Goal: Task Accomplishment & Management: Manage account settings

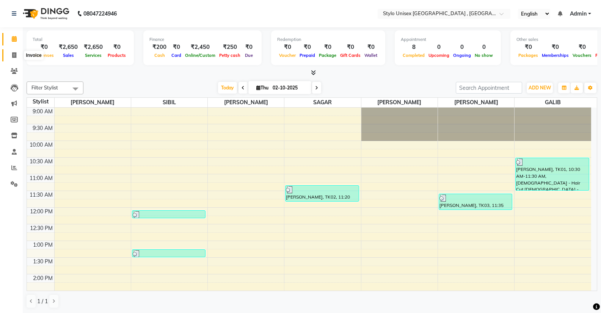
click at [14, 53] on icon at bounding box center [14, 55] width 4 height 6
select select "service"
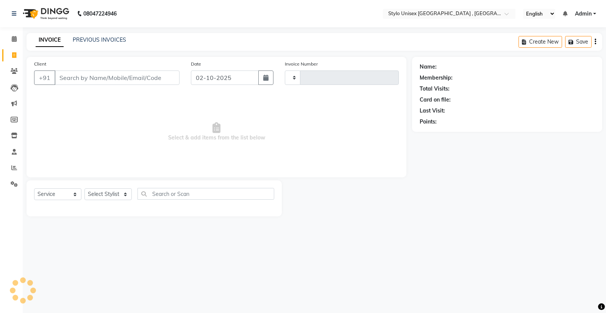
type input "1628"
select select "6054"
click at [73, 81] on input "Client" at bounding box center [117, 78] width 125 height 14
click at [117, 82] on input "Client" at bounding box center [117, 78] width 125 height 14
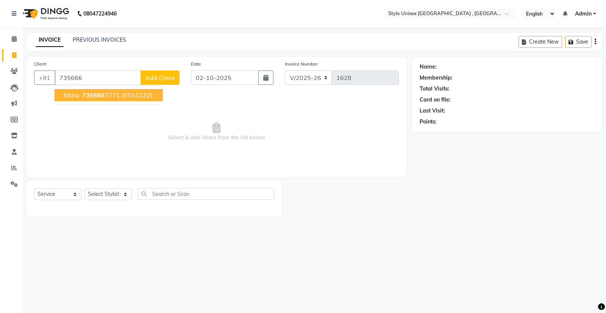
click at [113, 97] on ngb-highlight "735666 7771" at bounding box center [100, 95] width 39 height 8
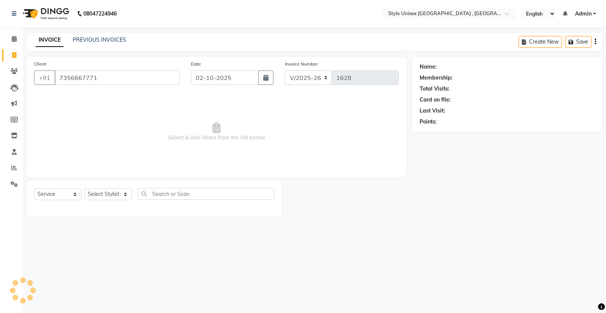
type input "7356667771"
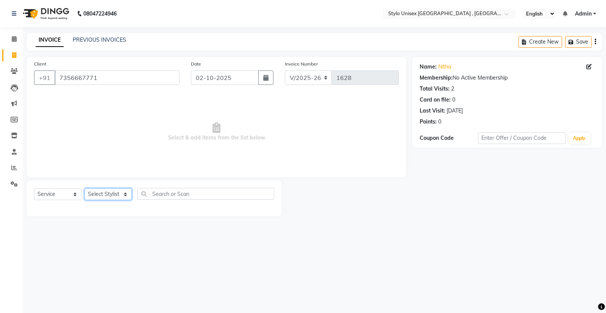
click at [111, 197] on select "Select Stylist Ali GALIB najma SAGAR SALMAN SHAMSHER SIBIL" at bounding box center [108, 194] width 47 height 12
select select "91667"
click at [85, 188] on select "Select Stylist [PERSON_NAME] [PERSON_NAME] [PERSON_NAME] [PERSON_NAME]" at bounding box center [108, 194] width 47 height 12
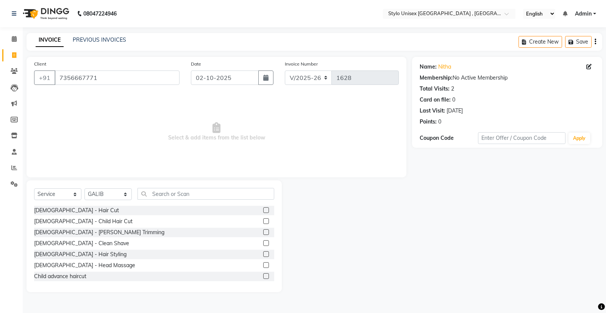
click at [263, 221] on label at bounding box center [266, 221] width 6 height 6
click at [263, 221] on input "checkbox" at bounding box center [265, 221] width 5 height 5
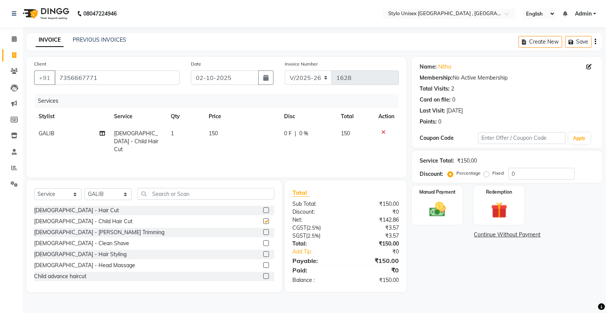
checkbox input "false"
click at [434, 209] on img at bounding box center [437, 209] width 27 height 19
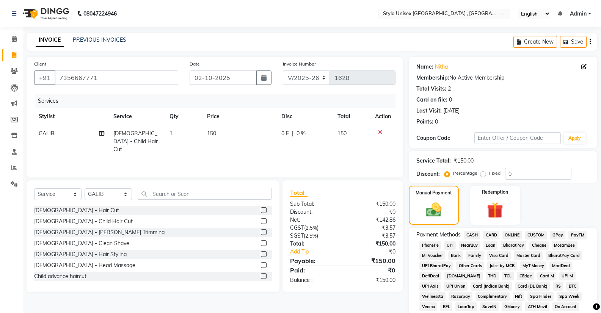
click at [511, 233] on span "ONLINE" at bounding box center [512, 235] width 20 height 9
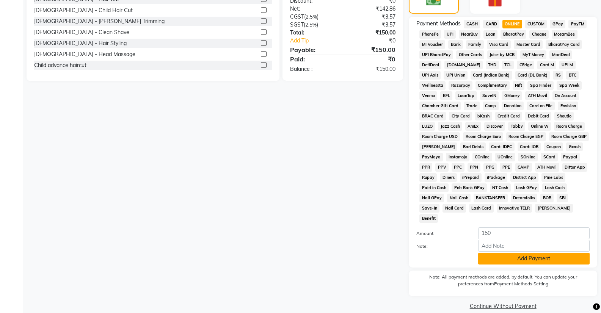
click at [494, 253] on button "Add Payment" at bounding box center [533, 259] width 111 height 12
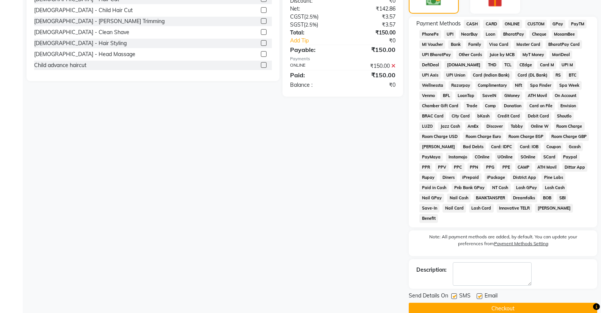
click at [479, 303] on button "Checkout" at bounding box center [503, 309] width 188 height 12
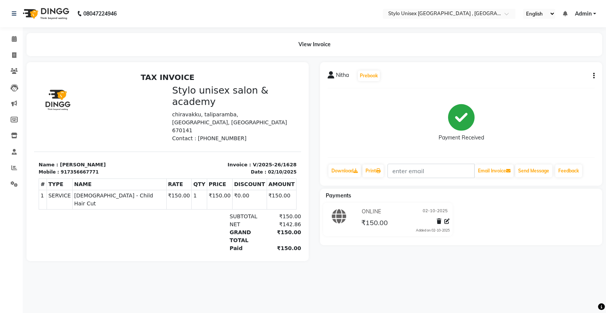
click at [38, 219] on div "TAX INVOICE Stylo unisex salon & academy chiravakku, taliparamba, Kannur, Keral…" at bounding box center [167, 175] width 267 height 205
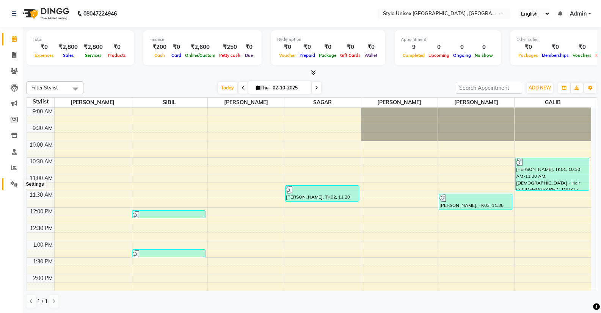
click at [13, 181] on icon at bounding box center [14, 184] width 7 height 6
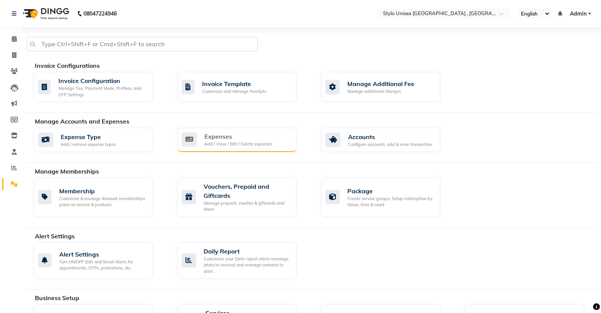
click at [231, 144] on div "Add / View / Edit / Delete expenses" at bounding box center [238, 144] width 68 height 6
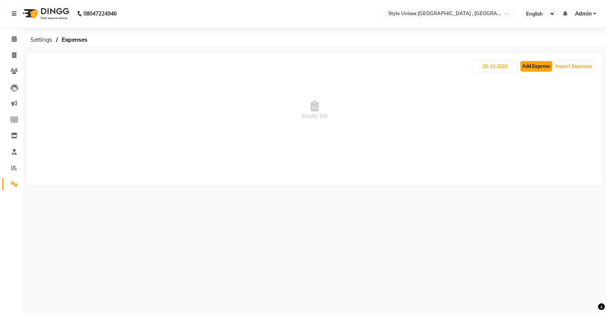
click at [530, 67] on button "Add Expense" at bounding box center [537, 66] width 32 height 11
select select "1"
select select "5033"
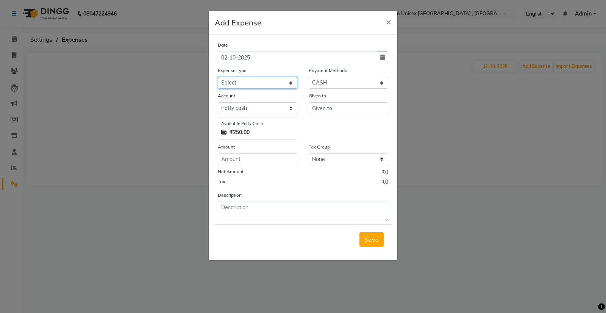
click at [256, 81] on select "Select Ali bank Cash transfer to bank COMMISION CURRIER ELECTRICITY Equipment F…" at bounding box center [258, 83] width 80 height 12
click at [460, 106] on ngb-modal-window "Add Expense × Date 02-10-2025 Expense Type Select Ali bank Cash transfer to ban…" at bounding box center [303, 156] width 606 height 313
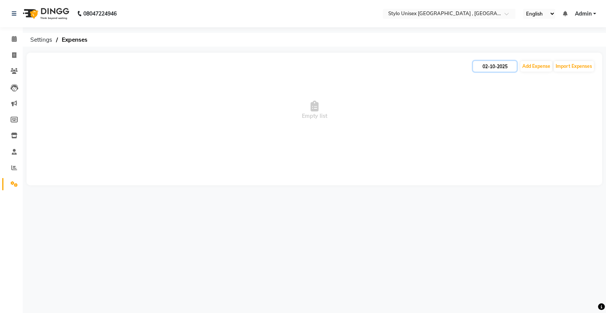
click at [494, 67] on input "02-10-2025" at bounding box center [495, 66] width 44 height 11
select select "10"
select select "2025"
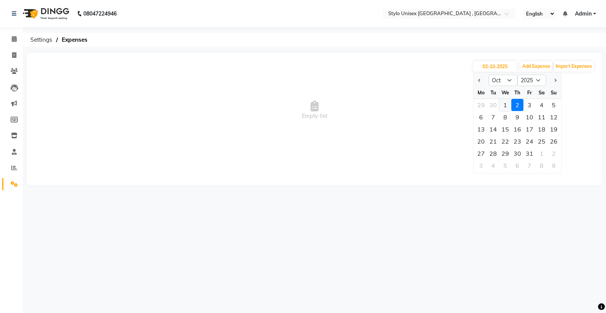
click at [508, 105] on div "1" at bounding box center [506, 105] width 12 height 12
type input "01-10-2025"
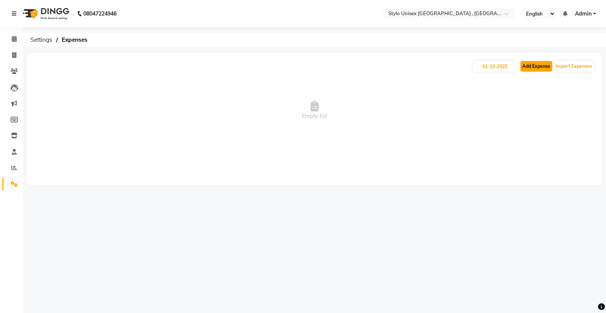
click at [539, 67] on button "Add Expense" at bounding box center [537, 66] width 32 height 11
select select "1"
select select "5033"
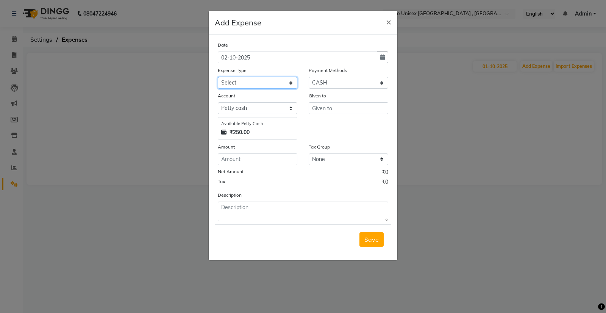
click at [287, 80] on select "Select Ali bank Cash transfer to bank COMMISION CURRIER ELECTRICITY Equipment F…" at bounding box center [258, 83] width 80 height 12
select select "13711"
click at [218, 77] on select "Select Ali bank Cash transfer to bank COMMISION CURRIER ELECTRICITY Equipment F…" at bounding box center [258, 83] width 80 height 12
click at [257, 156] on input "number" at bounding box center [258, 160] width 80 height 12
type input "500"
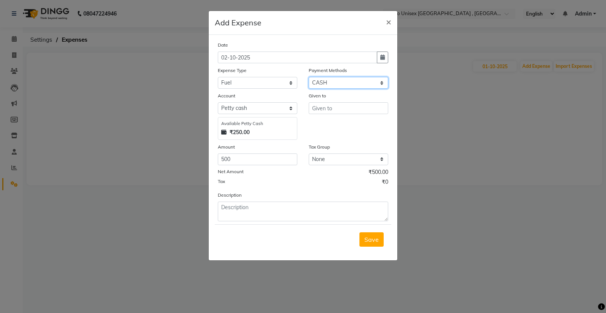
click at [341, 80] on select "Select CASH CARD ONLINE CUSTOM GPay PayTM PhonePe UPI NearBuy Points Wallet Loa…" at bounding box center [349, 83] width 80 height 12
select select "3"
click at [309, 77] on select "Select CASH CARD ONLINE CUSTOM GPay PayTM PhonePe UPI NearBuy Points Wallet Loa…" at bounding box center [349, 83] width 80 height 12
select select "8345"
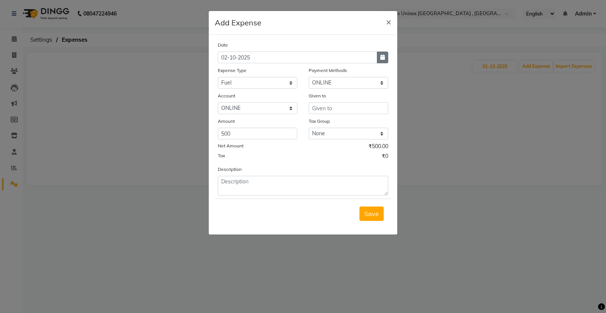
click at [379, 57] on button "button" at bounding box center [382, 58] width 11 height 12
select select "10"
select select "2025"
click at [251, 97] on div "1" at bounding box center [250, 97] width 12 height 12
type input "01-10-2025"
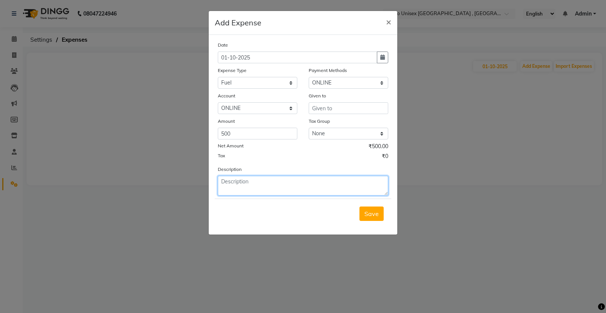
click at [252, 189] on textarea at bounding box center [303, 186] width 171 height 20
type textarea "scooty"
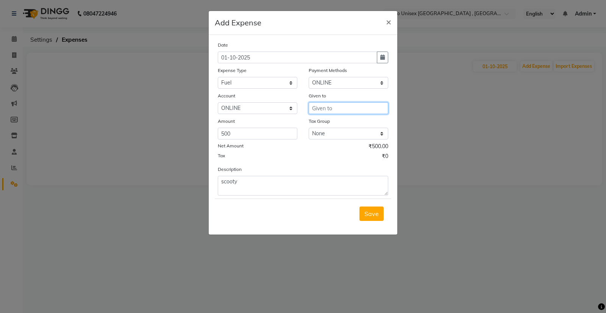
click at [329, 108] on input "text" at bounding box center [349, 108] width 80 height 12
click at [329, 121] on ngb-highlight "n ajma" at bounding box center [327, 125] width 18 height 8
type input "najma"
click at [368, 211] on span "Save" at bounding box center [372, 214] width 14 height 8
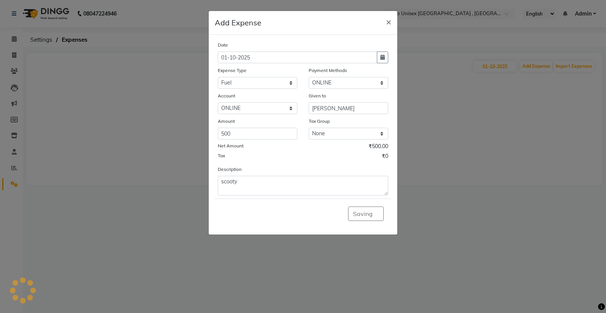
click at [368, 211] on div "Saving" at bounding box center [303, 214] width 177 height 30
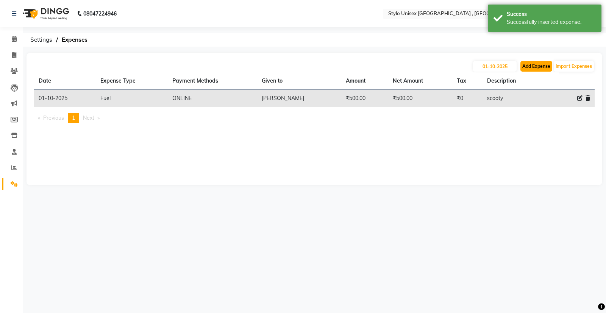
click at [533, 66] on button "Add Expense" at bounding box center [537, 66] width 32 height 11
select select "1"
select select "5033"
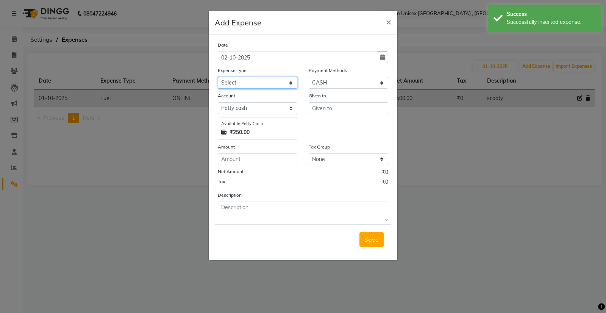
click at [265, 81] on select "Select Ali bank Cash transfer to bank COMMISION CURRIER ELECTRICITY Equipment F…" at bounding box center [258, 83] width 80 height 12
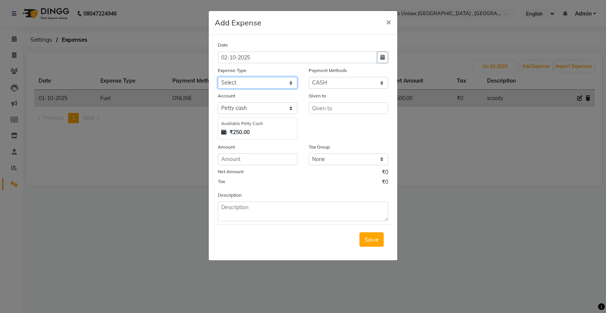
select select "14014"
click at [218, 77] on select "Select Ali bank Cash transfer to bank COMMISION CURRIER ELECTRICITY Equipment F…" at bounding box center [258, 83] width 80 height 12
click at [255, 161] on input "number" at bounding box center [258, 160] width 80 height 12
type input "2700"
click at [338, 80] on select "Select CASH CARD ONLINE CUSTOM GPay PayTM PhonePe UPI NearBuy Points Wallet Loa…" at bounding box center [349, 83] width 80 height 12
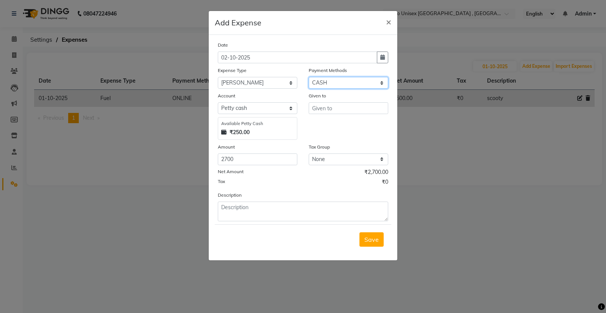
select select "3"
click at [309, 77] on select "Select CASH CARD ONLINE CUSTOM GPay PayTM PhonePe UPI NearBuy Points Wallet Loa…" at bounding box center [349, 83] width 80 height 12
select select "8345"
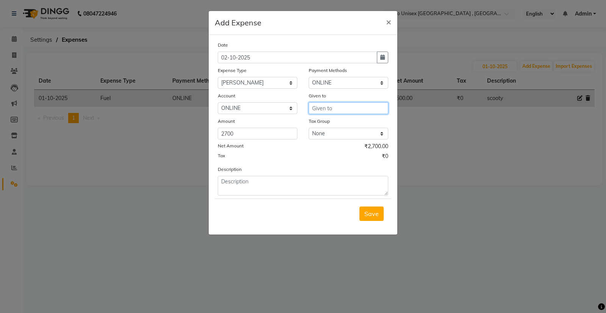
click at [326, 108] on input "text" at bounding box center [349, 108] width 80 height 12
click at [323, 123] on ngb-highlight "n ajma" at bounding box center [327, 125] width 18 height 8
type input "najma"
click at [382, 55] on icon "button" at bounding box center [383, 57] width 5 height 5
select select "10"
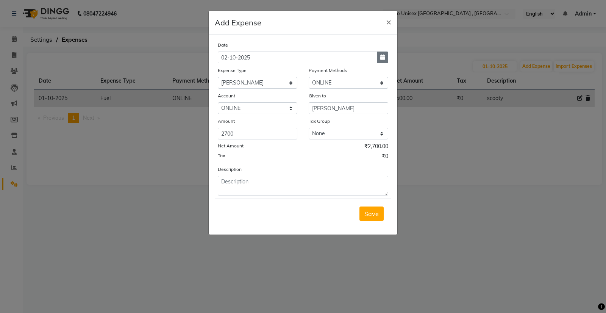
select select "2025"
click at [249, 96] on div "1" at bounding box center [250, 97] width 12 height 12
type input "01-10-2025"
click at [371, 211] on span "Save" at bounding box center [372, 214] width 14 height 8
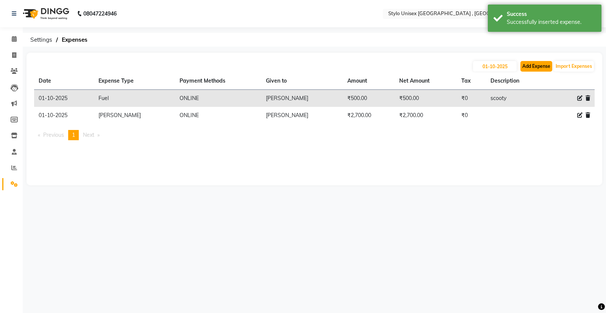
click at [525, 66] on button "Add Expense" at bounding box center [537, 66] width 32 height 11
select select "1"
select select "5033"
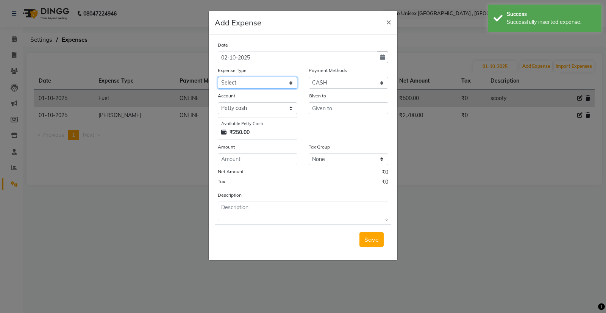
click at [264, 83] on select "Select Ali bank Cash transfer to bank COMMISION CURRIER ELECTRICITY Equipment F…" at bounding box center [258, 83] width 80 height 12
select select "15195"
click at [218, 77] on select "Select Ali bank Cash transfer to bank COMMISION CURRIER ELECTRICITY Equipment F…" at bounding box center [258, 83] width 80 height 12
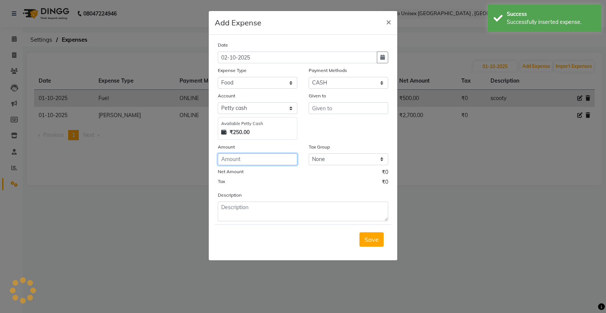
click at [260, 158] on input "number" at bounding box center [258, 160] width 80 height 12
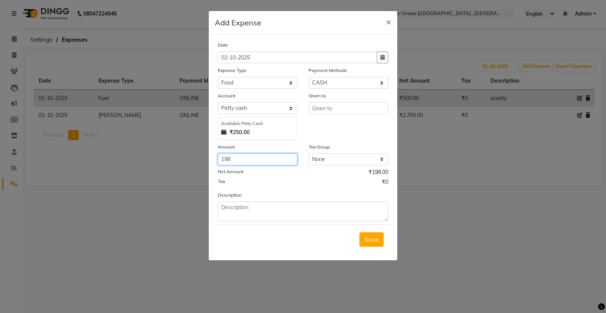
type input "198"
click at [367, 112] on input "text" at bounding box center [349, 108] width 80 height 12
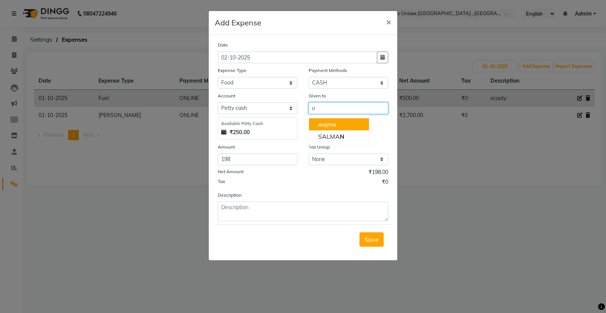
click at [330, 125] on ngb-highlight "n ajma" at bounding box center [327, 125] width 18 height 8
type input "najma"
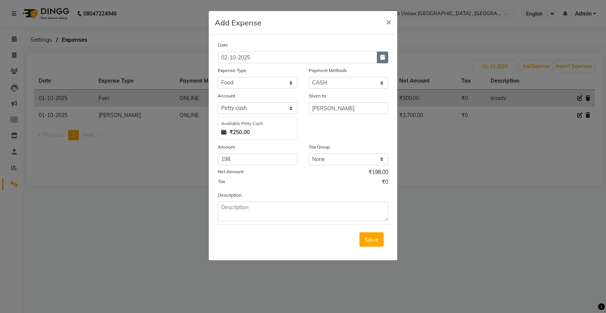
click at [381, 56] on icon "button" at bounding box center [383, 57] width 5 height 5
select select "10"
select select "2025"
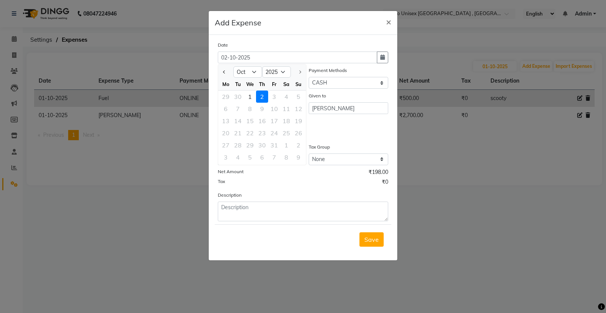
click at [251, 96] on div "1" at bounding box center [250, 97] width 12 height 12
type input "01-10-2025"
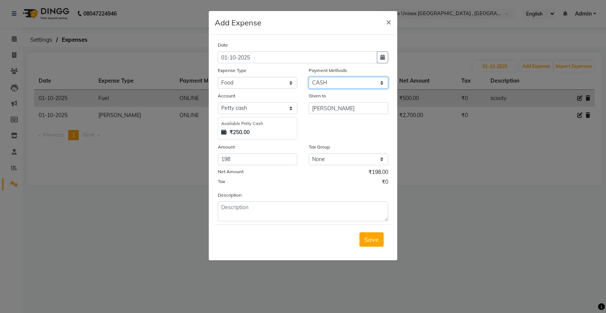
click at [354, 85] on select "Select CASH CARD ONLINE CUSTOM GPay PayTM PhonePe UPI NearBuy Points Wallet Loa…" at bounding box center [349, 83] width 80 height 12
select select "3"
click at [309, 77] on select "Select CASH CARD ONLINE CUSTOM GPay PayTM PhonePe UPI NearBuy Points Wallet Loa…" at bounding box center [349, 83] width 80 height 12
select select "8345"
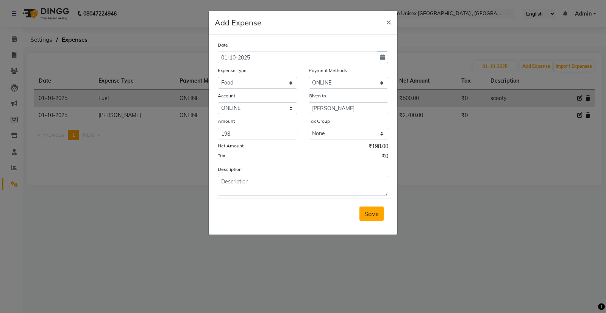
click at [378, 211] on span "Save" at bounding box center [372, 214] width 14 height 8
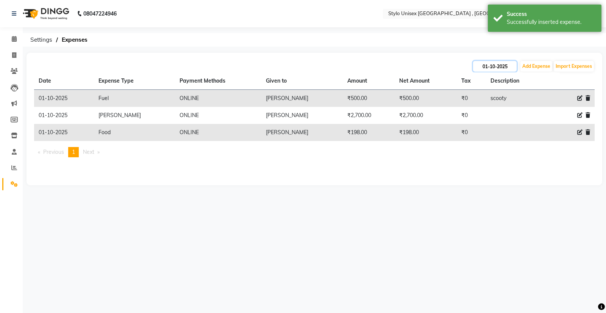
click at [501, 64] on input "01-10-2025" at bounding box center [495, 66] width 44 height 11
select select "10"
select select "2025"
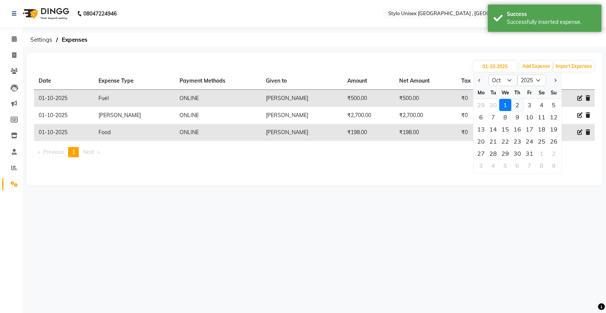
click at [519, 105] on div "2" at bounding box center [518, 105] width 12 height 12
type input "02-10-2025"
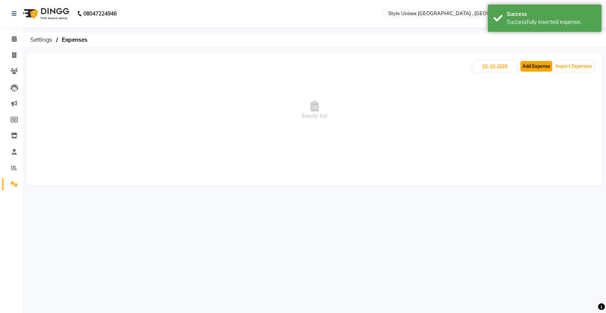
click at [530, 69] on button "Add Expense" at bounding box center [537, 66] width 32 height 11
select select "1"
select select "5033"
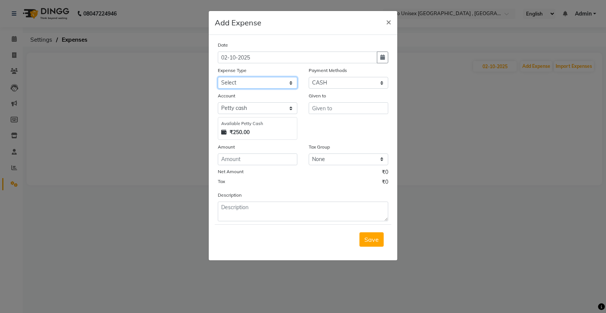
click at [261, 83] on select "Select Ali bank Cash transfer to bank COMMISION CURRIER ELECTRICITY Equipment F…" at bounding box center [258, 83] width 80 height 12
select select "14014"
click at [218, 77] on select "Select Ali bank Cash transfer to bank COMMISION CURRIER ELECTRICITY Equipment F…" at bounding box center [258, 83] width 80 height 12
click at [246, 162] on input "number" at bounding box center [258, 160] width 80 height 12
type input "5000"
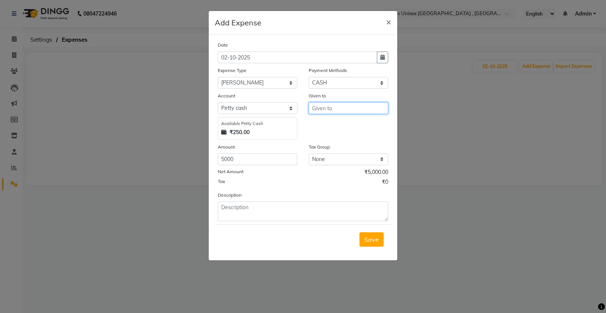
click at [329, 110] on input "text" at bounding box center [349, 108] width 80 height 12
click at [323, 76] on div "Payment Methods" at bounding box center [349, 71] width 80 height 11
click at [325, 82] on select "Select CASH CARD ONLINE CUSTOM GPay PayTM PhonePe UPI NearBuy Points Wallet Loa…" at bounding box center [349, 83] width 80 height 12
select select "3"
click at [309, 77] on select "Select CASH CARD ONLINE CUSTOM GPay PayTM PhonePe UPI NearBuy Points Wallet Loa…" at bounding box center [349, 83] width 80 height 12
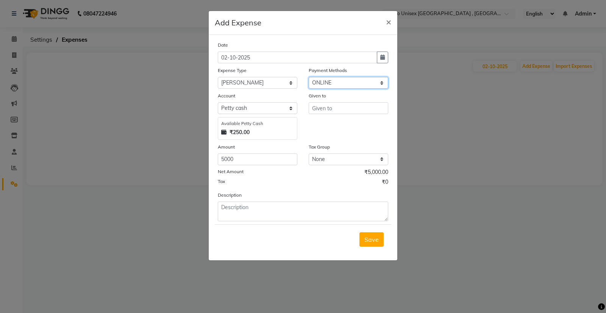
select select "8345"
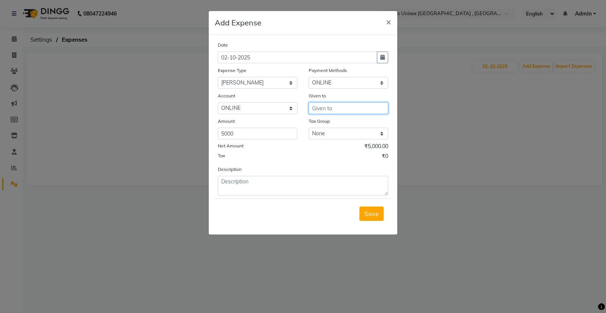
click at [336, 107] on input "text" at bounding box center [349, 108] width 80 height 12
click at [329, 124] on ngb-highlight "n ajma" at bounding box center [327, 125] width 18 height 8
type input "najma"
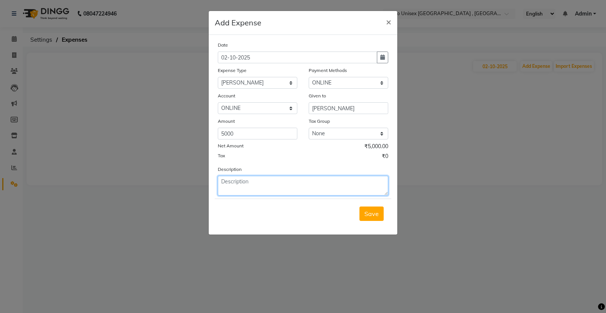
click at [262, 183] on textarea at bounding box center [303, 186] width 171 height 20
type textarea "ajju"
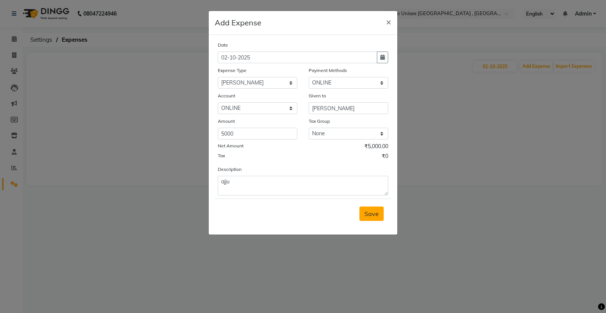
click at [367, 215] on span "Save" at bounding box center [372, 214] width 14 height 8
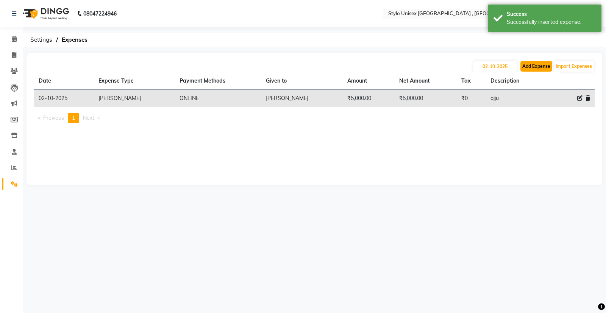
click at [536, 65] on button "Add Expense" at bounding box center [537, 66] width 32 height 11
select select "1"
select select "5033"
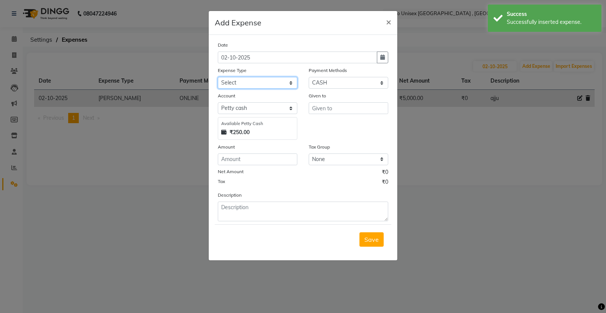
click at [262, 82] on select "Select Ali bank Cash transfer to bank COMMISION CURRIER ELECTRICITY Equipment F…" at bounding box center [258, 83] width 80 height 12
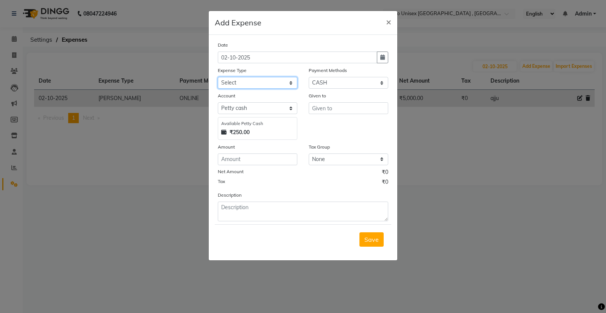
select select "14014"
click at [218, 77] on select "Select Ali bank Cash transfer to bank COMMISION CURRIER ELECTRICITY Equipment F…" at bounding box center [258, 83] width 80 height 12
click at [256, 158] on input "number" at bounding box center [258, 160] width 80 height 12
type input "1500"
click at [329, 110] on input "text" at bounding box center [349, 108] width 80 height 12
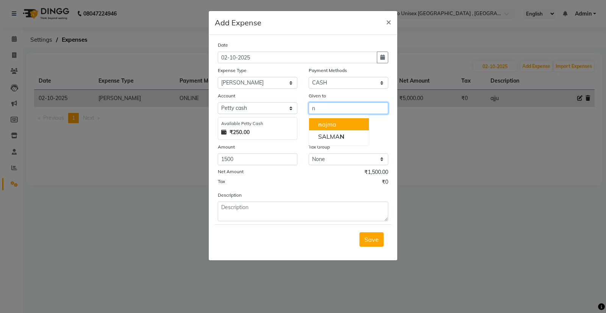
click at [320, 123] on span "n" at bounding box center [320, 125] width 4 height 8
type input "najma"
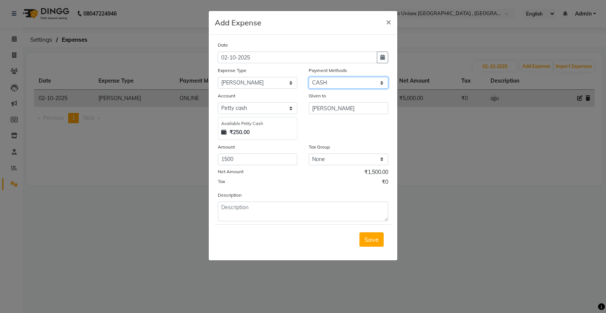
click at [345, 84] on select "Select CASH CARD ONLINE CUSTOM GPay PayTM PhonePe UPI NearBuy Points Wallet Loa…" at bounding box center [349, 83] width 80 height 12
select select "3"
click at [309, 77] on select "Select CASH CARD ONLINE CUSTOM GPay PayTM PhonePe UPI NearBuy Points Wallet Loa…" at bounding box center [349, 83] width 80 height 12
select select "8345"
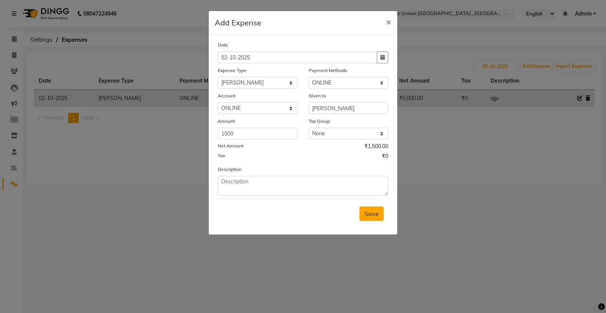
click at [379, 213] on span "Save" at bounding box center [372, 214] width 14 height 8
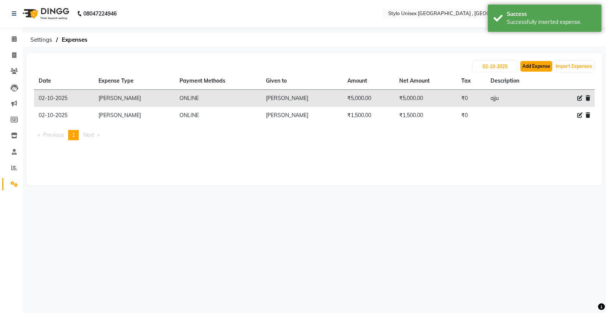
click at [532, 68] on button "Add Expense" at bounding box center [537, 66] width 32 height 11
select select "1"
select select "5033"
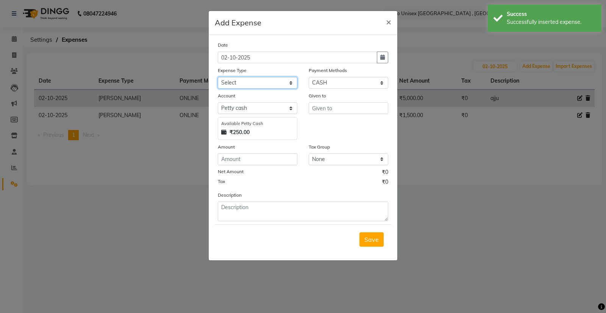
click at [273, 84] on select "Select Ali bank Cash transfer to bank COMMISION CURRIER ELECTRICITY Equipment F…" at bounding box center [258, 83] width 80 height 12
select select "14013"
click at [218, 77] on select "Select Ali bank Cash transfer to bank COMMISION CURRIER ELECTRICITY Equipment F…" at bounding box center [258, 83] width 80 height 12
click at [248, 161] on input "number" at bounding box center [258, 160] width 80 height 12
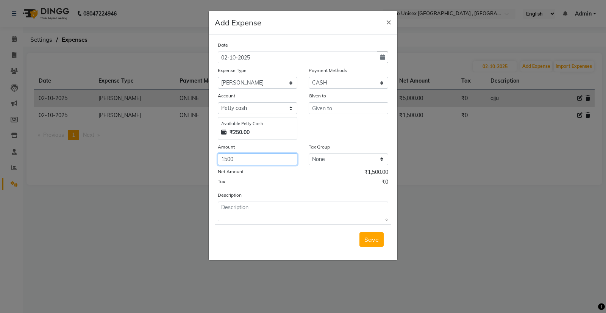
type input "1500"
click at [348, 82] on select "Select CASH CARD ONLINE CUSTOM GPay PayTM PhonePe UPI NearBuy Points Wallet Loa…" at bounding box center [349, 83] width 80 height 12
select select "3"
click at [309, 77] on select "Select CASH CARD ONLINE CUSTOM GPay PayTM PhonePe UPI NearBuy Points Wallet Loa…" at bounding box center [349, 83] width 80 height 12
select select "8345"
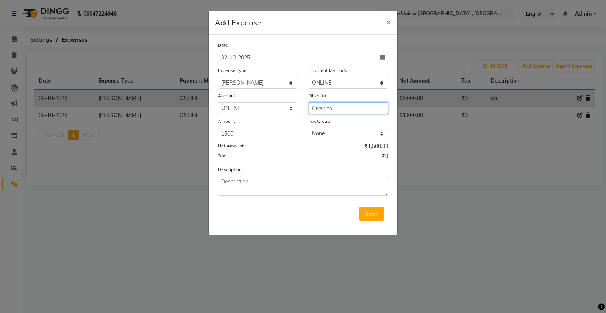
click at [337, 107] on input "text" at bounding box center [349, 108] width 80 height 12
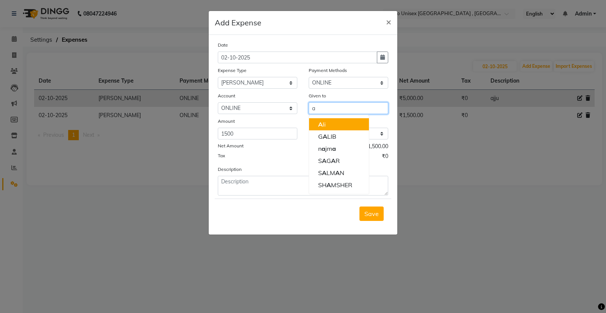
click at [337, 125] on button "A li" at bounding box center [339, 124] width 60 height 12
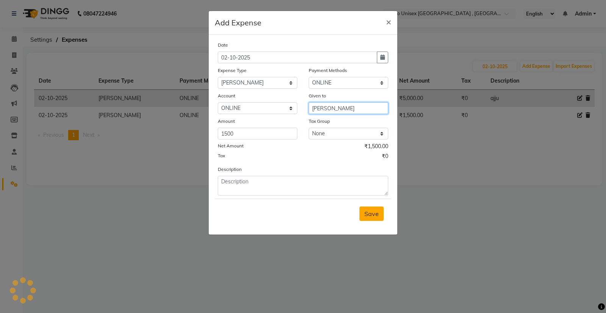
type input "Ali"
click at [371, 209] on button "Save" at bounding box center [372, 214] width 24 height 14
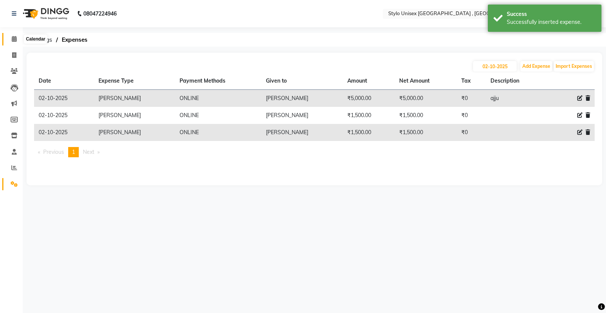
click at [15, 38] on icon at bounding box center [14, 39] width 5 height 6
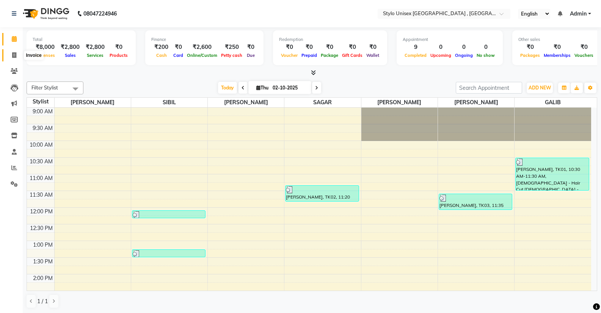
click at [19, 51] on span at bounding box center [14, 55] width 13 height 9
select select "service"
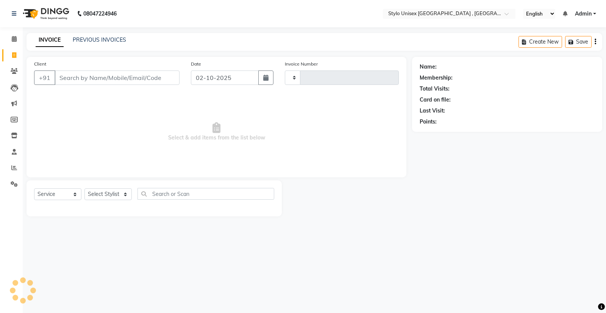
type input "1629"
select select "6054"
click at [69, 78] on input "Client" at bounding box center [117, 78] width 125 height 14
click at [95, 77] on input "Client" at bounding box center [117, 78] width 125 height 14
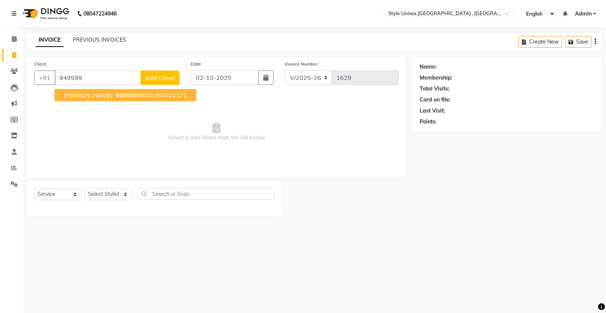
click at [82, 95] on span "VINEETH" at bounding box center [88, 95] width 49 height 8
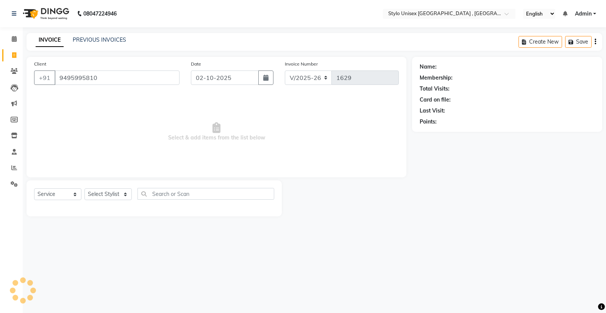
type input "9495995810"
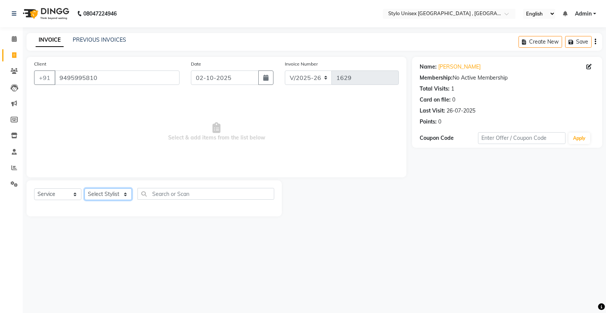
click at [100, 195] on select "Select Stylist Ali GALIB najma SAGAR SALMAN SHAMSHER SIBIL" at bounding box center [108, 194] width 47 height 12
select select "91667"
click at [85, 188] on select "Select Stylist Ali GALIB najma SAGAR SALMAN SHAMSHER SIBIL" at bounding box center [108, 194] width 47 height 12
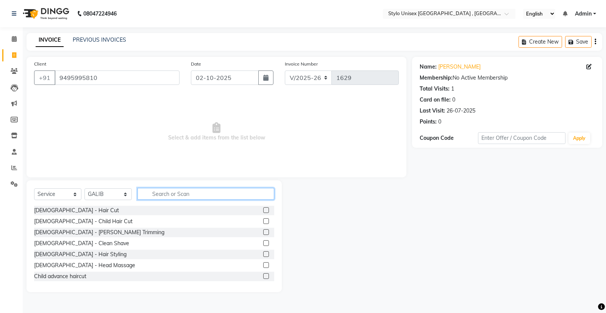
click at [157, 196] on input "text" at bounding box center [206, 194] width 137 height 12
click at [263, 210] on label at bounding box center [266, 210] width 6 height 6
click at [263, 210] on input "checkbox" at bounding box center [265, 210] width 5 height 5
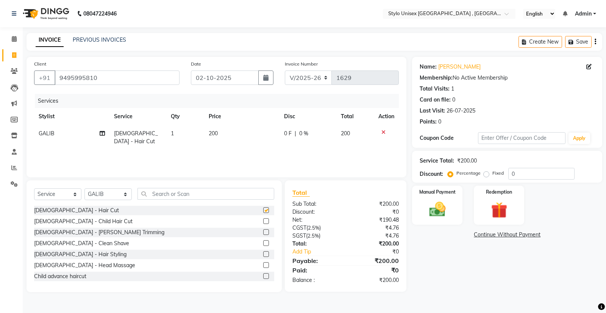
checkbox input "false"
click at [263, 232] on label at bounding box center [266, 232] width 6 height 6
click at [263, 232] on input "checkbox" at bounding box center [265, 232] width 5 height 5
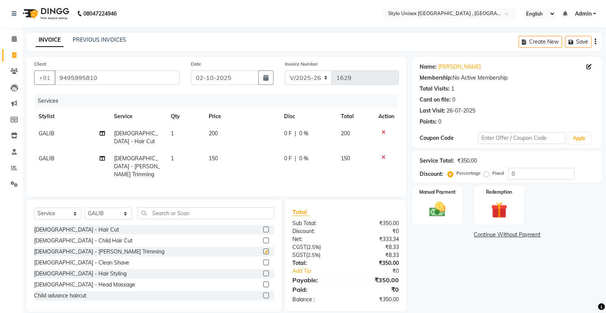
checkbox input "false"
click at [287, 155] on span "0 F" at bounding box center [288, 159] width 8 height 8
select select "91667"
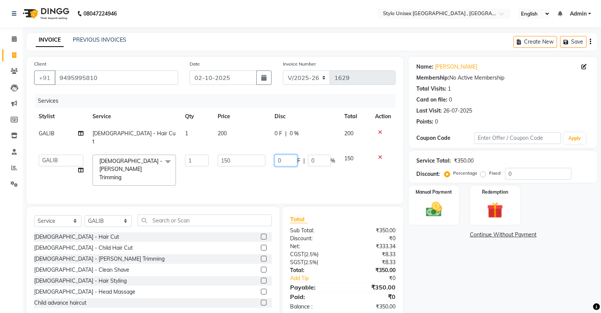
click at [286, 155] on input "0" at bounding box center [285, 161] width 23 height 12
type input "50"
click at [281, 169] on div "Services Stylist Service Qty Price Disc Total Action GALIB Gents - Hair Cut 1 2…" at bounding box center [214, 145] width 361 height 102
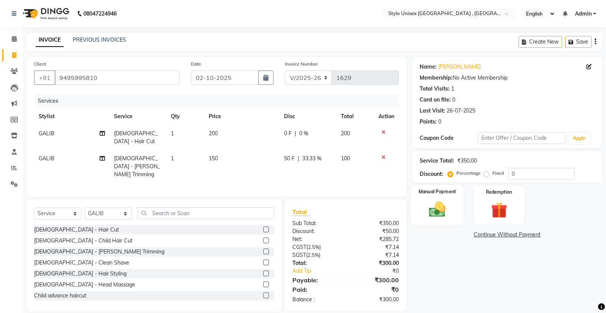
click at [442, 216] on img at bounding box center [437, 209] width 27 height 19
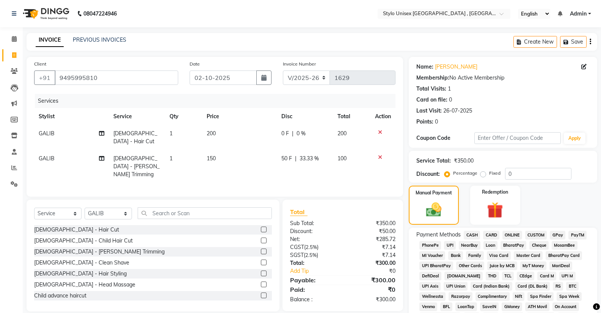
click at [514, 234] on span "ONLINE" at bounding box center [512, 235] width 20 height 9
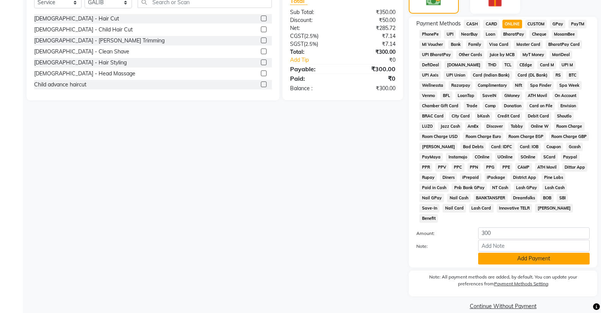
click at [515, 253] on button "Add Payment" at bounding box center [533, 259] width 111 height 12
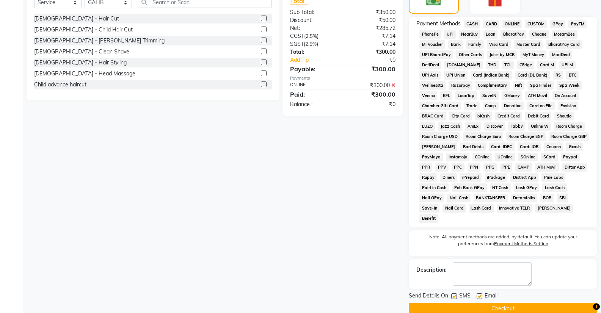
click at [507, 303] on button "Checkout" at bounding box center [503, 309] width 188 height 12
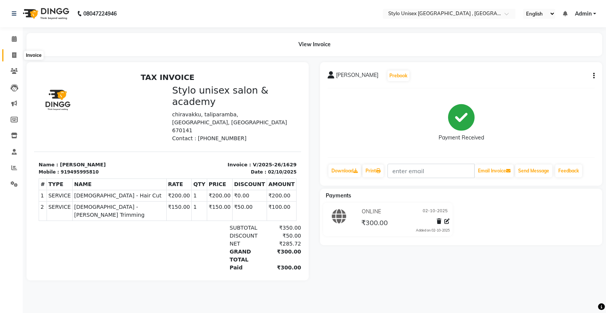
click at [15, 52] on icon at bounding box center [14, 55] width 4 height 6
select select "service"
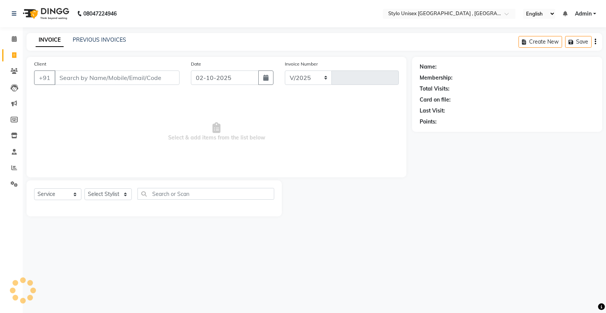
select select "6054"
type input "1630"
click at [12, 38] on icon at bounding box center [14, 39] width 5 height 6
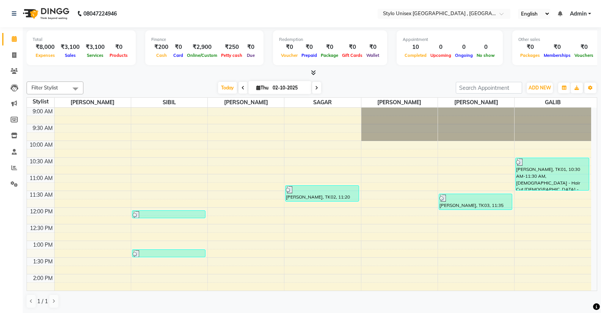
scroll to position [0, 0]
